Goal: Task Accomplishment & Management: Complete application form

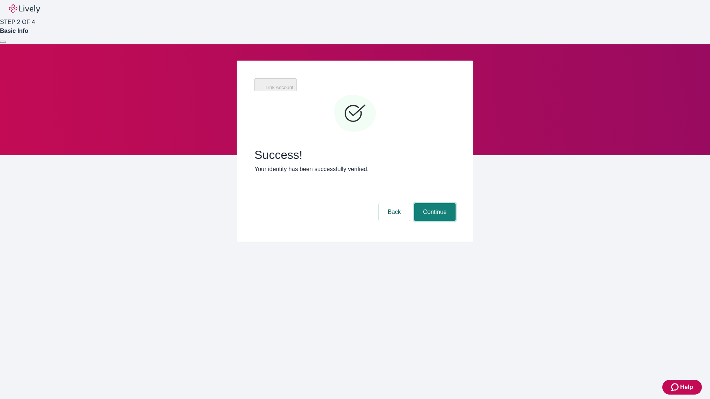
click at [433, 203] on button "Continue" at bounding box center [434, 212] width 41 height 18
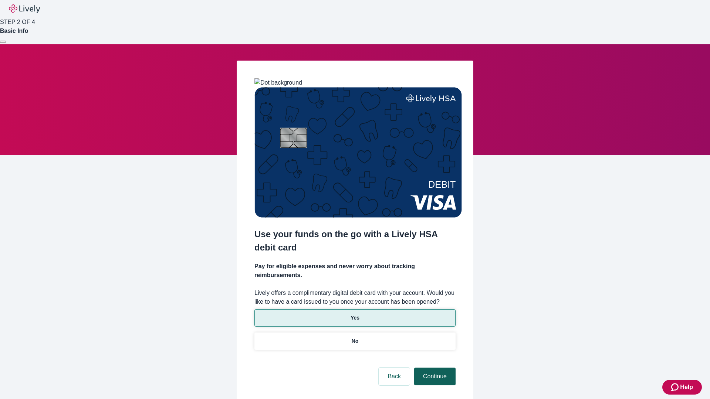
click at [354, 314] on p "Yes" at bounding box center [354, 318] width 9 height 8
click at [433, 368] on button "Continue" at bounding box center [434, 377] width 41 height 18
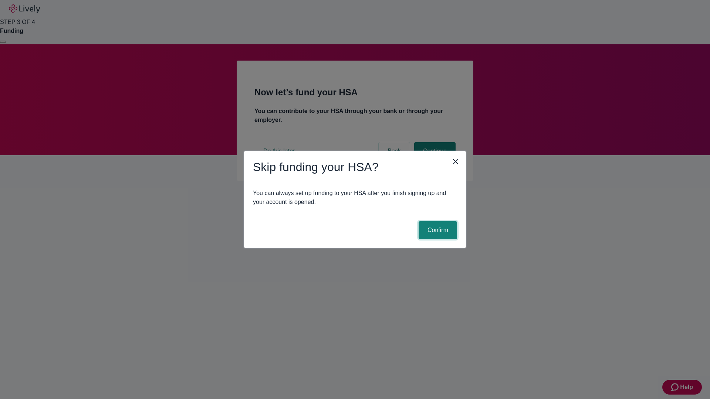
click at [436, 230] on button "Confirm" at bounding box center [437, 230] width 38 height 18
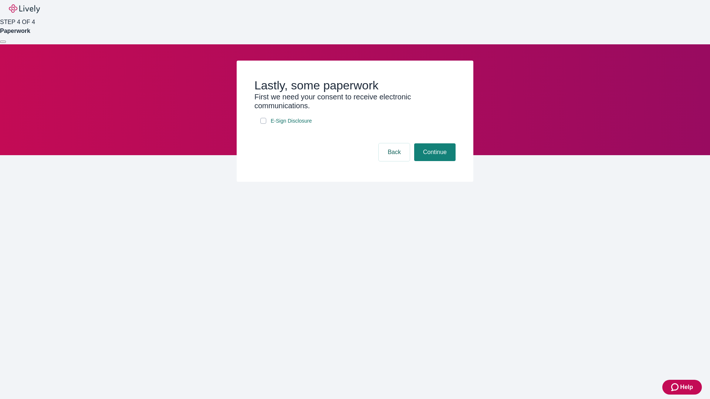
click at [263, 124] on input "E-Sign Disclosure" at bounding box center [263, 121] width 6 height 6
checkbox input "true"
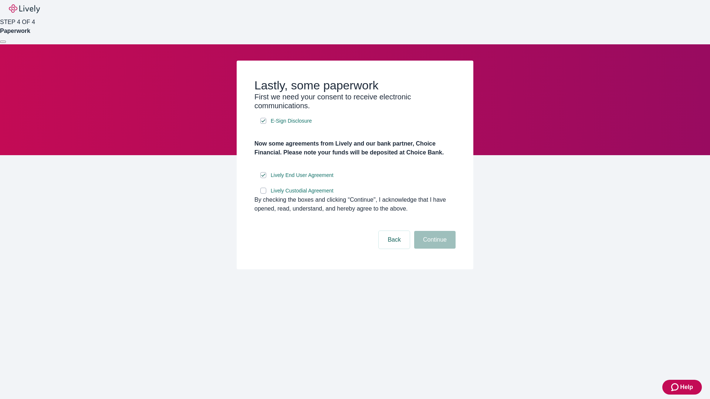
click at [263, 194] on input "Lively Custodial Agreement" at bounding box center [263, 191] width 6 height 6
checkbox input "true"
click at [433, 249] on button "Continue" at bounding box center [434, 240] width 41 height 18
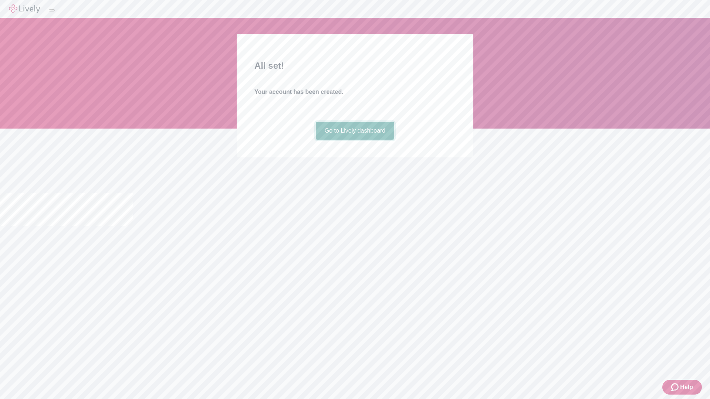
click at [354, 140] on link "Go to Lively dashboard" at bounding box center [355, 131] width 79 height 18
